Goal: Transaction & Acquisition: Purchase product/service

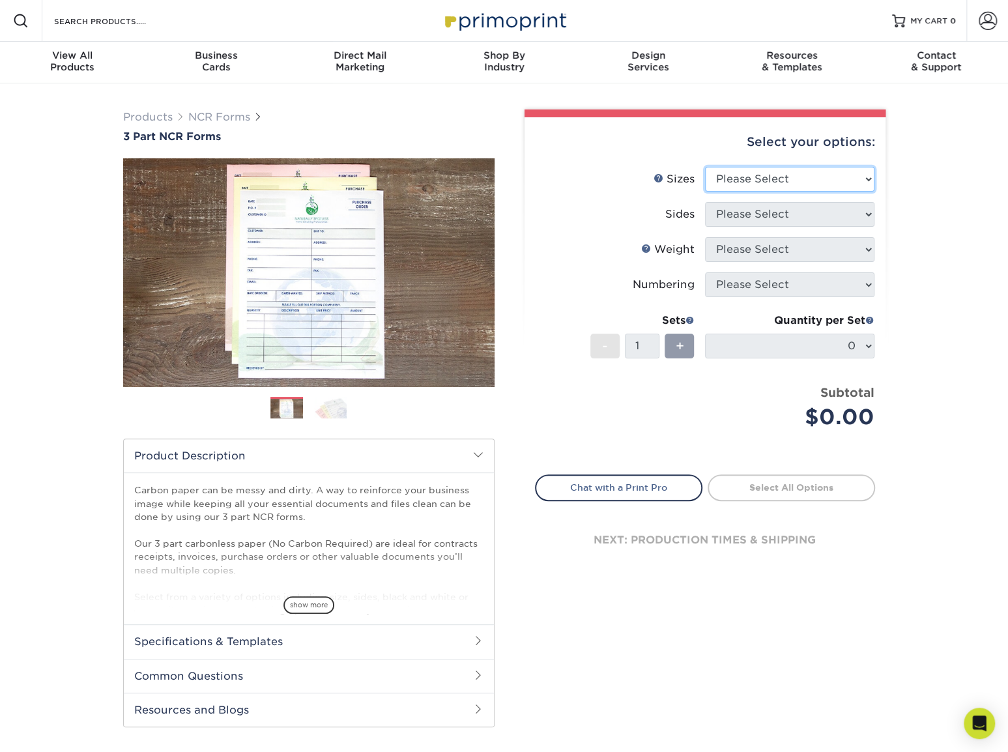
click at [822, 181] on select "Please Select 5.5" x 8.5" 8.5" x 11"" at bounding box center [789, 179] width 169 height 25
select select "8.50x11.00"
click at [705, 167] on select "Please Select 5.5" x 8.5" 8.5" x 11"" at bounding box center [789, 179] width 169 height 25
click at [795, 212] on select "Please Select Black & White (1/0) Full Color (4/0)" at bounding box center [789, 214] width 169 height 25
select select "32d3c223-f82c-492b-b915-ba065a00862f"
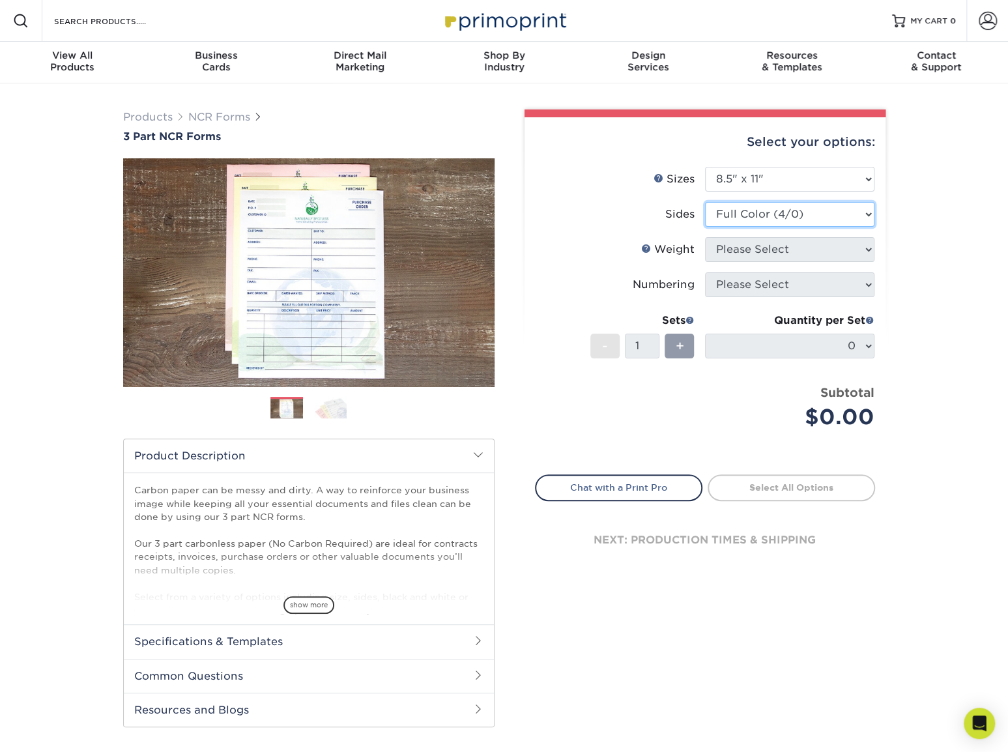
click at [705, 202] on select "Please Select Black & White (1/0) Full Color (4/0)" at bounding box center [789, 214] width 169 height 25
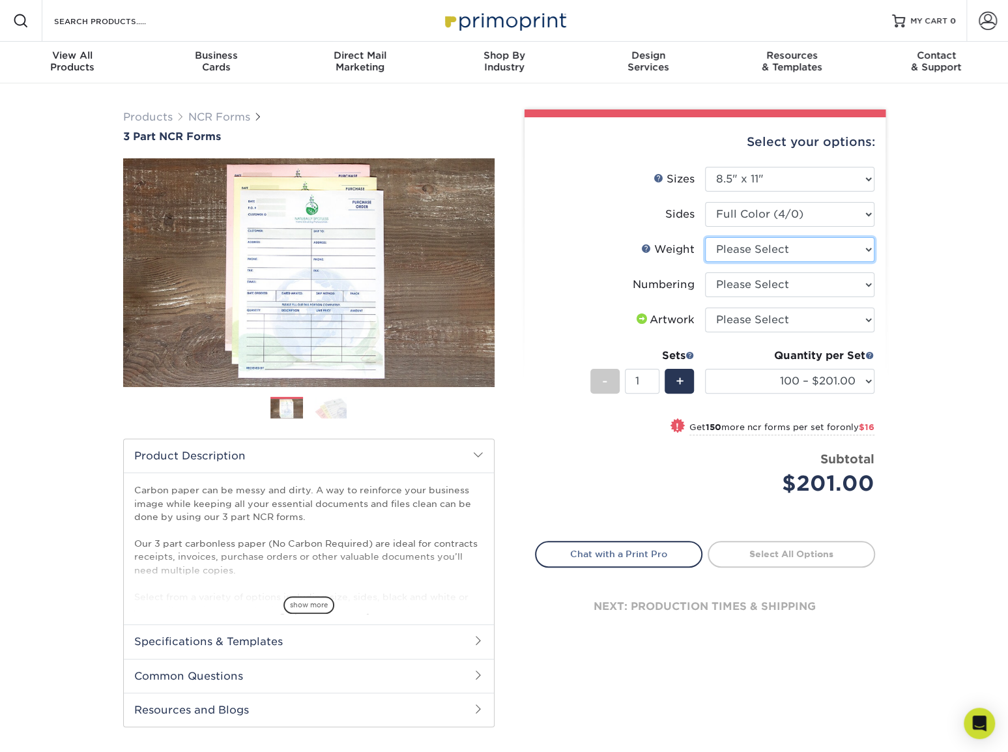
click at [787, 252] on select "Please Select 20LB3P" at bounding box center [789, 249] width 169 height 25
click at [788, 253] on select "Please Select 20LB3P" at bounding box center [789, 249] width 169 height 25
click at [788, 282] on select "Please Select Numbering on the Front only No Numbering" at bounding box center [789, 284] width 169 height 25
click at [790, 284] on select "Please Select Numbering on the Front only No Numbering" at bounding box center [789, 284] width 169 height 25
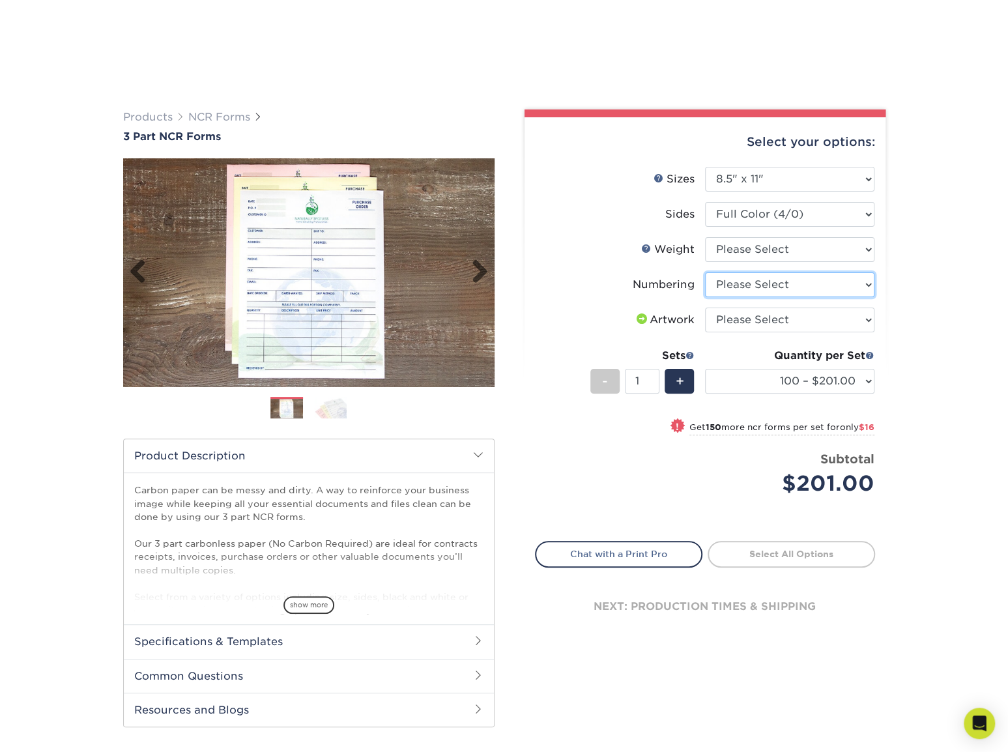
scroll to position [326, 0]
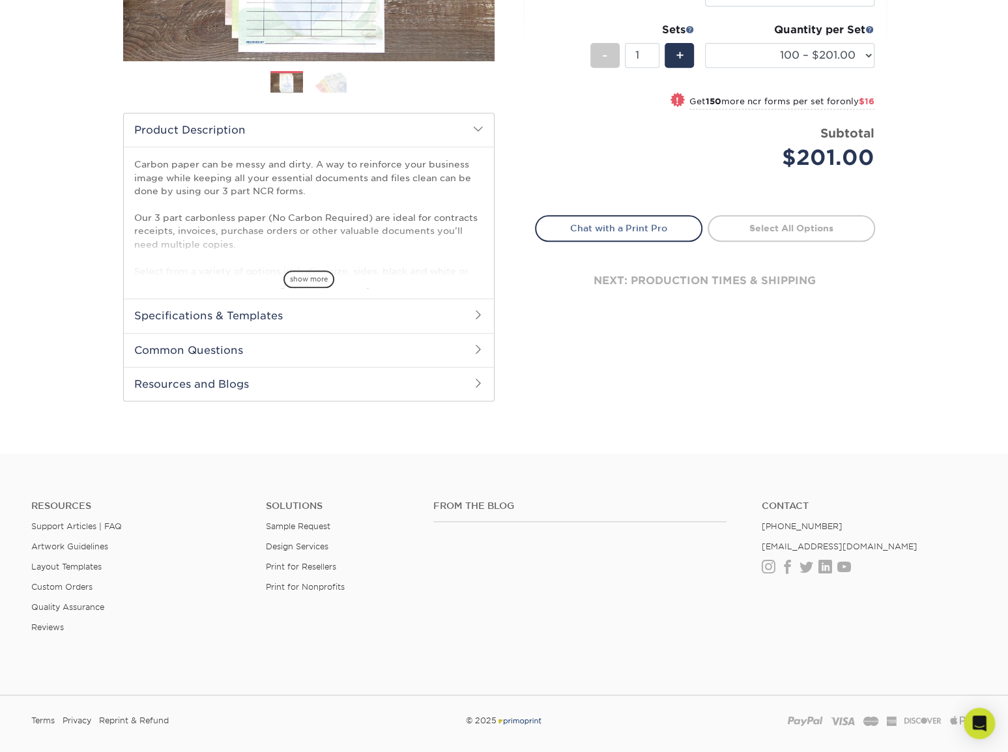
click at [304, 326] on h2 "Specifications & Templates" at bounding box center [309, 315] width 370 height 34
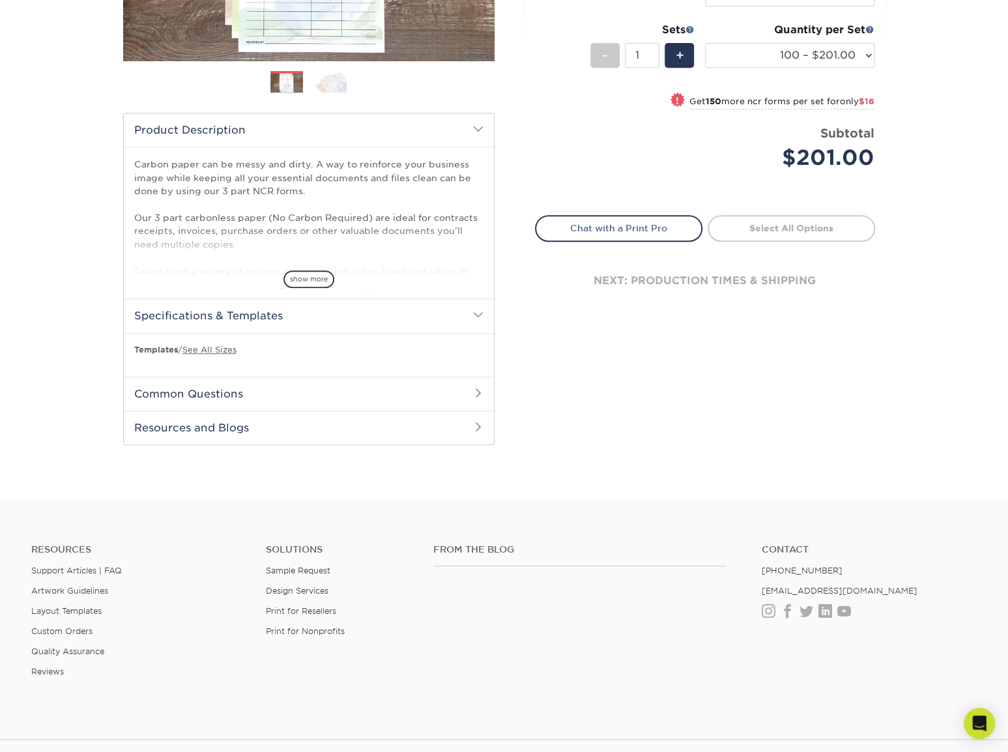
click at [308, 322] on h2 "Specifications & Templates" at bounding box center [309, 315] width 370 height 34
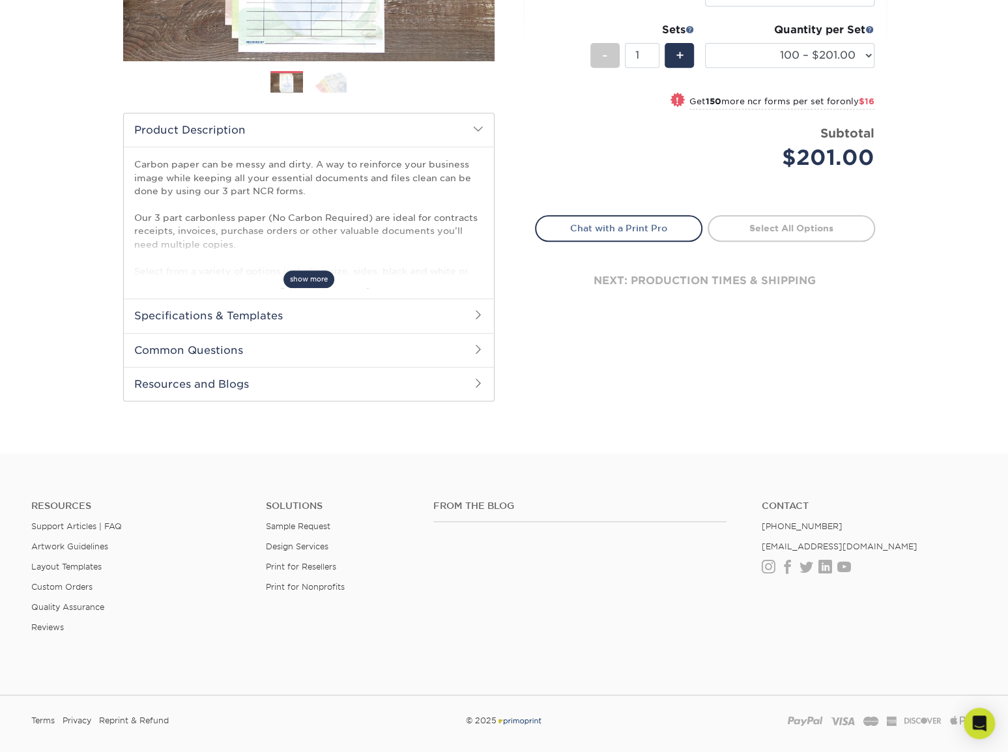
click at [313, 278] on span "show more" at bounding box center [308, 279] width 51 height 18
